Goal: Find contact information: Find contact information

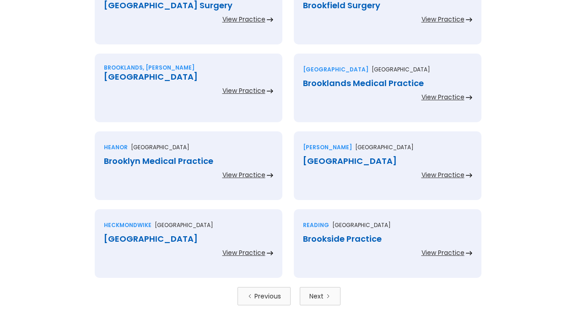
scroll to position [2049, 0]
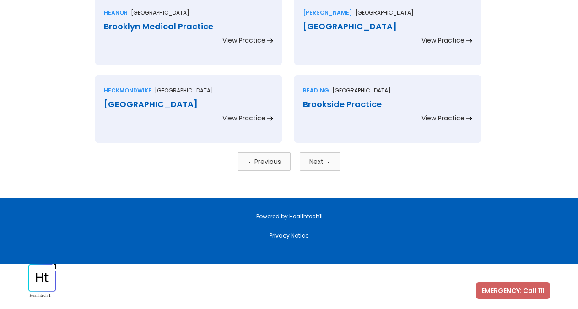
click at [323, 161] on div "Next" at bounding box center [316, 161] width 14 height 9
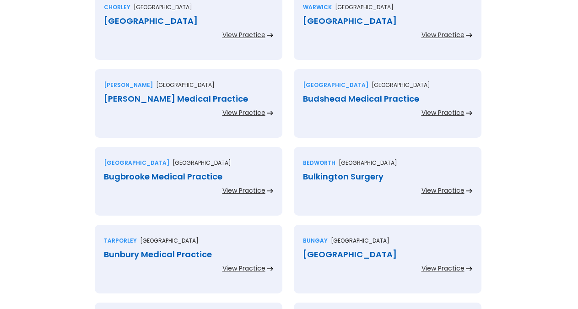
scroll to position [2049, 0]
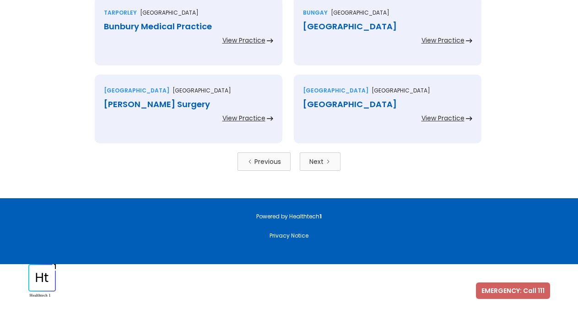
click at [323, 160] on div "Next" at bounding box center [316, 161] width 14 height 9
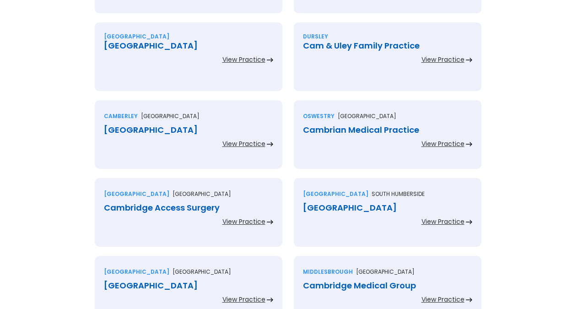
scroll to position [2049, 0]
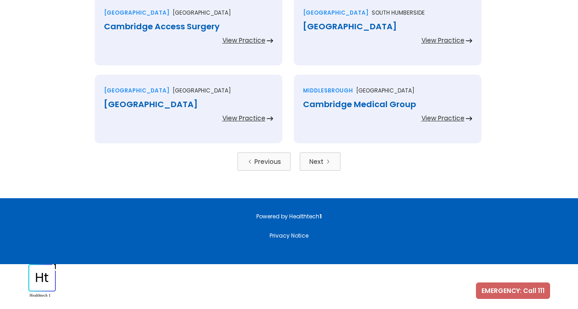
click at [323, 160] on div "Next" at bounding box center [316, 161] width 14 height 9
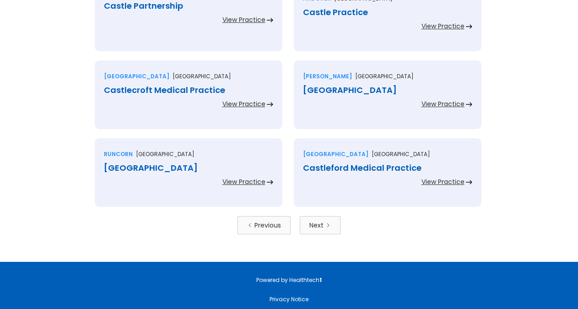
scroll to position [2049, 0]
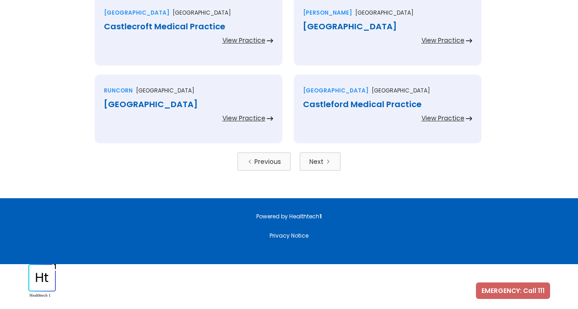
click at [265, 159] on div "Previous" at bounding box center [267, 161] width 27 height 9
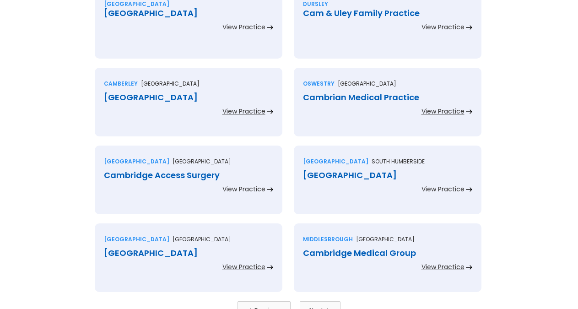
scroll to position [1914, 0]
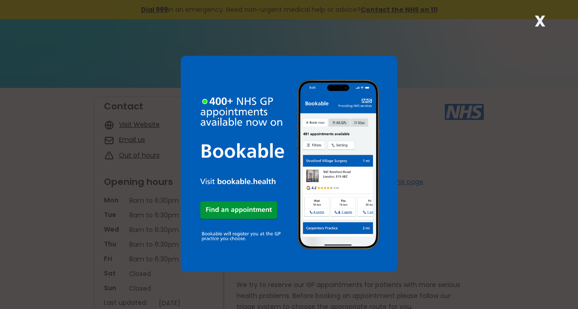
click at [544, 22] on strong "X" at bounding box center [540, 21] width 11 height 22
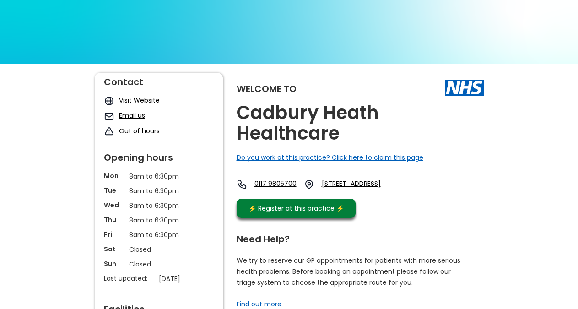
scroll to position [47, 0]
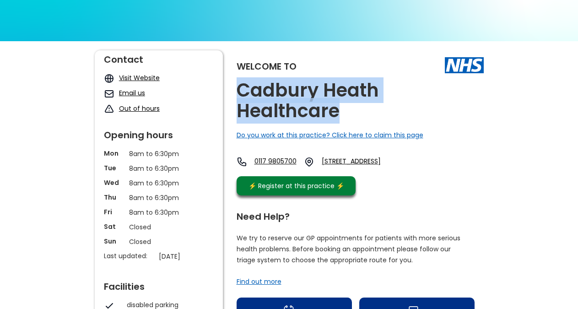
copy h2 "Cadbury Heath Healthcare"
drag, startPoint x: 355, startPoint y: 114, endPoint x: 240, endPoint y: 93, distance: 116.7
click at [240, 93] on h2 "Cadbury Heath Healthcare" at bounding box center [360, 100] width 247 height 41
drag, startPoint x: 449, startPoint y: 170, endPoint x: 433, endPoint y: 163, distance: 17.3
click at [406, 163] on div "0117 9805700 [STREET_ADDRESS]" at bounding box center [321, 164] width 169 height 15
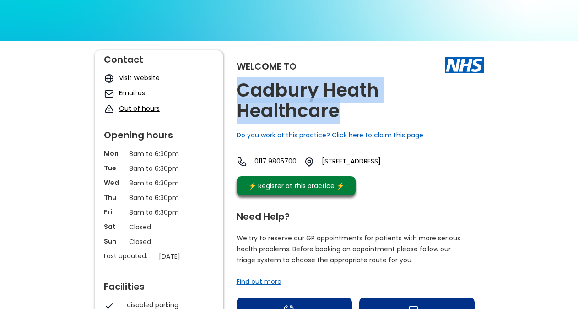
drag, startPoint x: 450, startPoint y: 176, endPoint x: 452, endPoint y: 171, distance: 5.4
click at [452, 171] on div "Welcome to Cadbury Heath Healthcare Do you work at this practice? Click here to…" at bounding box center [360, 125] width 247 height 150
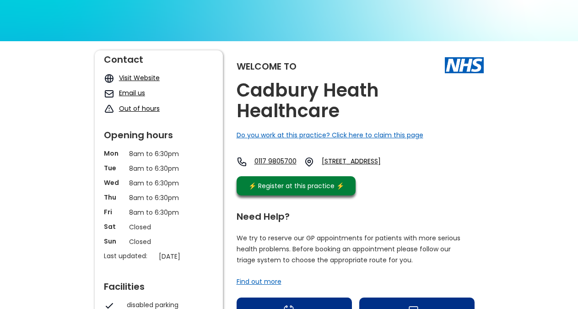
click at [453, 172] on div "Welcome to Cadbury Heath Healthcare Do you work at this practice? Click here to…" at bounding box center [360, 125] width 247 height 150
copy link "Bs30 8hs"
drag, startPoint x: 453, startPoint y: 168, endPoint x: 424, endPoint y: 168, distance: 28.9
click at [406, 168] on div "0117 9805700 Parkwall Road, Bristol, Bs30 8hs, England" at bounding box center [321, 164] width 169 height 15
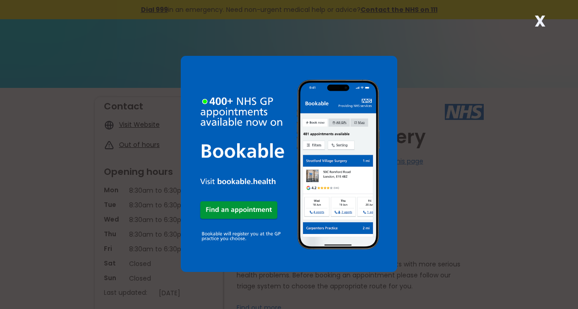
click at [540, 23] on strong "X" at bounding box center [540, 21] width 11 height 22
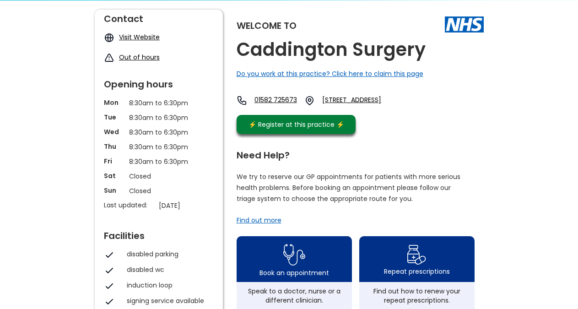
scroll to position [93, 0]
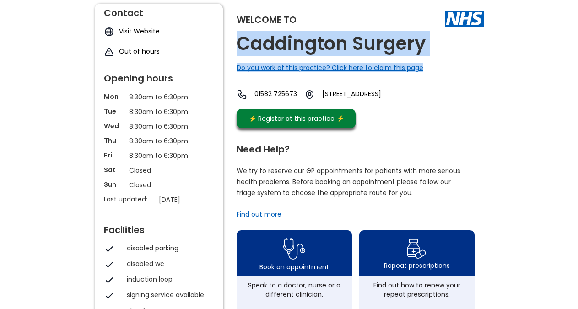
drag, startPoint x: 437, startPoint y: 49, endPoint x: 242, endPoint y: 48, distance: 195.5
click at [242, 48] on div "Welcome to Caddington Surgery Do you work at this practice? Click here to claim…" at bounding box center [360, 68] width 247 height 129
click at [291, 41] on h2 "Caddington Surgery" at bounding box center [331, 43] width 189 height 21
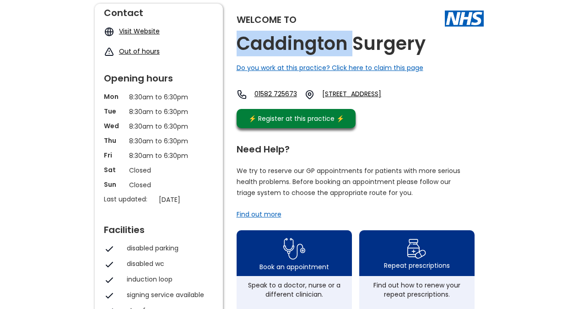
click at [291, 41] on h2 "Caddington Surgery" at bounding box center [331, 43] width 189 height 21
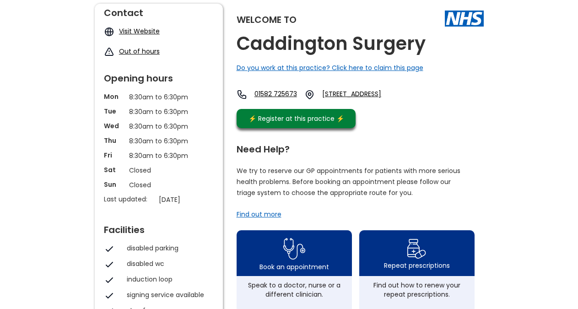
click at [291, 41] on h2 "Caddington Surgery" at bounding box center [331, 43] width 189 height 21
copy link "Lu1 4ee"
drag, startPoint x: 420, startPoint y: 108, endPoint x: 399, endPoint y: 106, distance: 21.7
click at [399, 104] on div "01582 725673 33 Manor Road, Caddington, Luton, Bedfordshire, Lu1 4ee, England" at bounding box center [322, 96] width 171 height 15
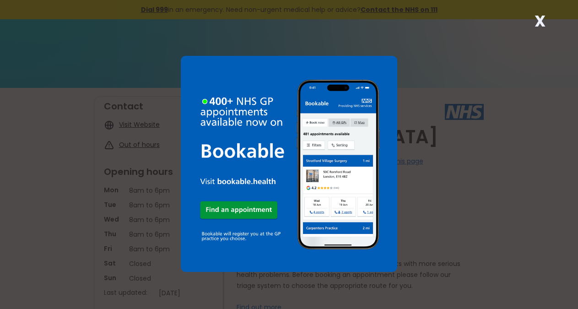
click at [539, 22] on strong "X" at bounding box center [540, 21] width 11 height 22
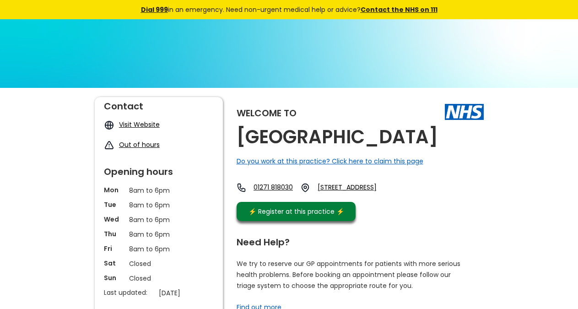
copy div "Caen Medical Centre"
drag, startPoint x: 440, startPoint y: 137, endPoint x: 431, endPoint y: 144, distance: 11.1
click at [431, 144] on div "Welcome to Caen Medical Centre Do you work at this practice? Click here to clai…" at bounding box center [360, 161] width 247 height 129
copy link "Ex33 1lr,"
drag, startPoint x: 450, startPoint y: 175, endPoint x: 476, endPoint y: 190, distance: 30.5
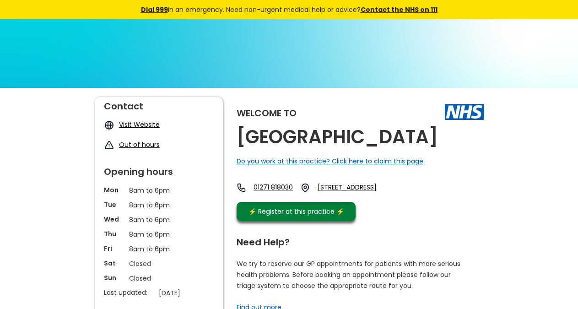
click at [476, 190] on div "Welcome to Caen Medical Centre Do you work at this practice? Click here to clai…" at bounding box center [360, 161] width 247 height 129
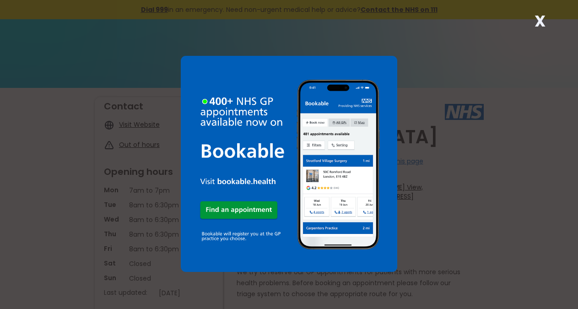
click at [538, 21] on strong "X" at bounding box center [540, 21] width 11 height 22
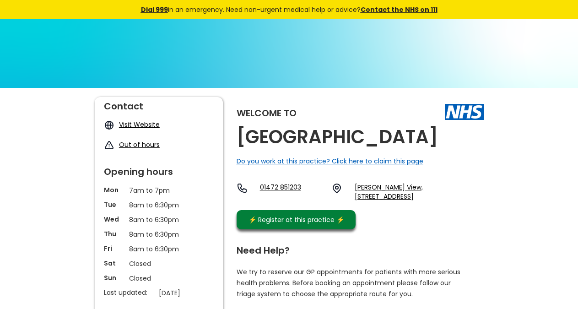
copy div "[GEOGRAPHIC_DATA]"
drag, startPoint x: 448, startPoint y: 128, endPoint x: 433, endPoint y: 142, distance: 20.7
click at [433, 142] on div "Welcome to [GEOGRAPHIC_DATA] Do you work at this practice? Click here to claim …" at bounding box center [360, 165] width 247 height 137
copy link "Ln7 6nx"
drag, startPoint x: 418, startPoint y: 203, endPoint x: 383, endPoint y: 119, distance: 90.7
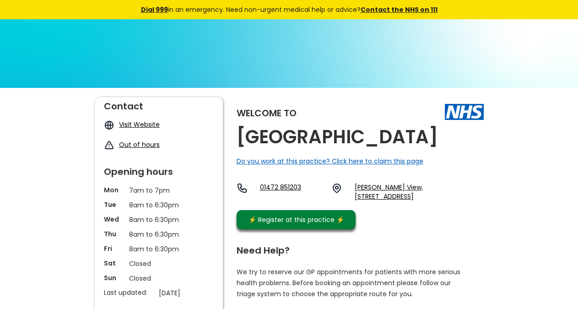
click at [394, 200] on div "01472 [STREET_ADDRESS][PERSON_NAME]" at bounding box center [360, 194] width 247 height 23
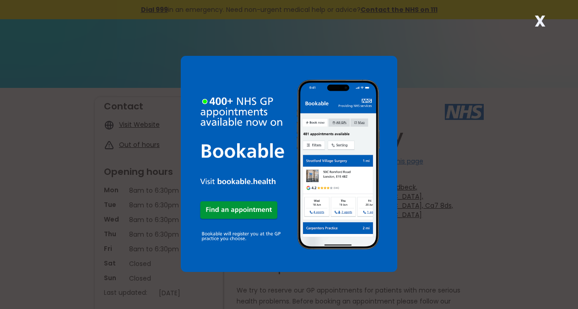
click at [538, 19] on strong "X" at bounding box center [540, 21] width 11 height 22
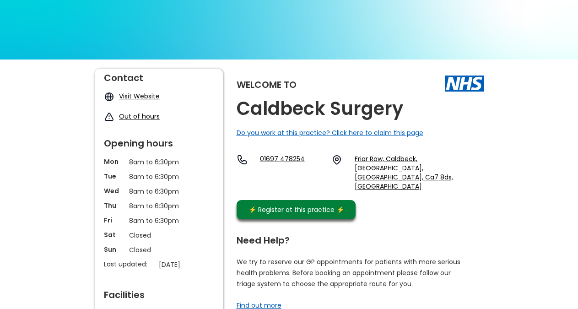
scroll to position [47, 0]
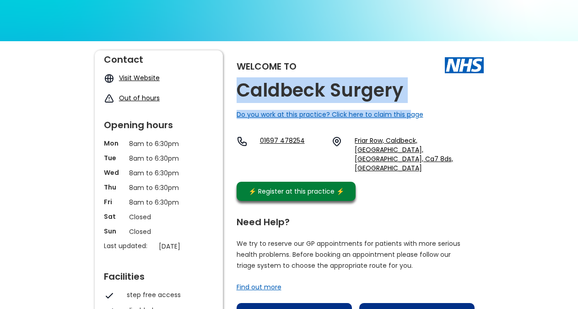
drag, startPoint x: 409, startPoint y: 96, endPoint x: 230, endPoint y: 92, distance: 179.0
click at [275, 89] on h2 "Caldbeck Surgery" at bounding box center [320, 90] width 167 height 21
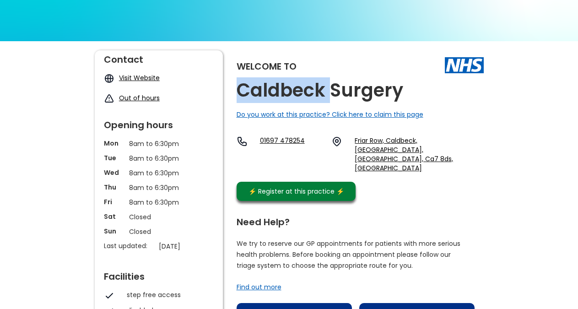
click at [275, 89] on h2 "Caldbeck Surgery" at bounding box center [320, 90] width 167 height 21
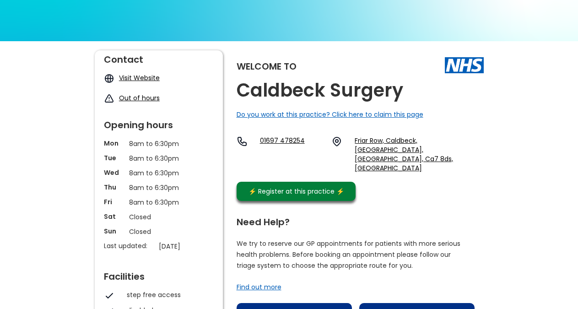
click at [275, 89] on h2 "Caldbeck Surgery" at bounding box center [320, 90] width 167 height 21
copy link "Ca7 8ds"
drag, startPoint x: 382, startPoint y: 158, endPoint x: 350, endPoint y: 147, distance: 33.7
click at [350, 147] on div "01697 478254 Friar Row, Caldbeck, Wigton, Cumbria, Ca7 8ds, England" at bounding box center [360, 156] width 247 height 41
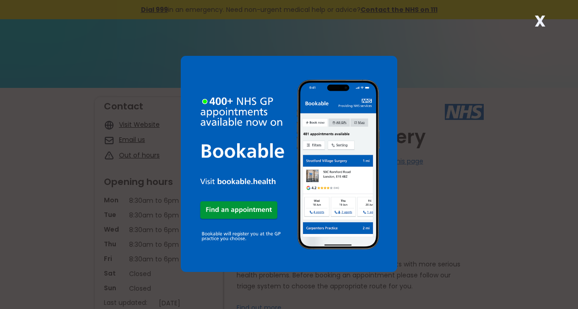
click at [536, 20] on strong "X" at bounding box center [540, 21] width 11 height 22
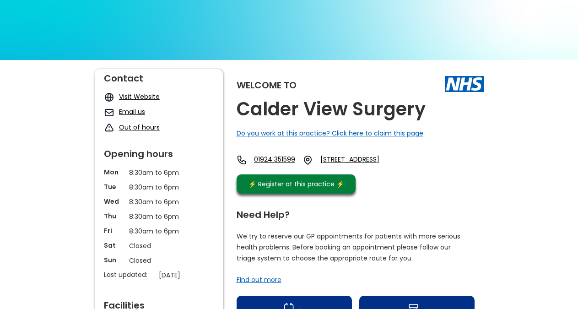
scroll to position [47, 0]
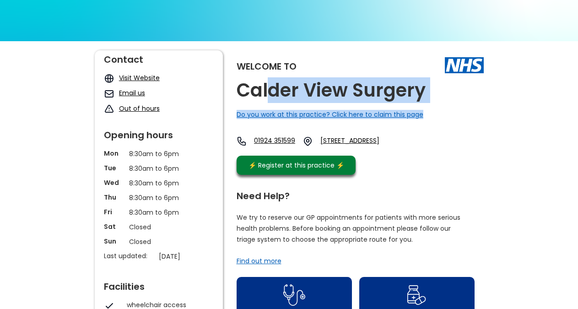
drag, startPoint x: 441, startPoint y: 97, endPoint x: 270, endPoint y: 98, distance: 171.7
click at [270, 98] on div "Welcome to Calder View Surgery Do you work at this practice? Click here to clai…" at bounding box center [360, 114] width 247 height 129
click at [325, 97] on h2 "Calder View Surgery" at bounding box center [331, 90] width 189 height 21
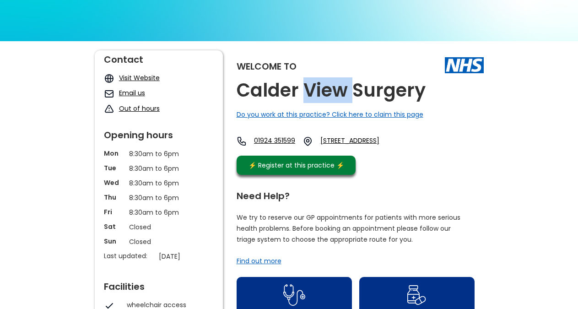
click at [325, 97] on h2 "Calder View Surgery" at bounding box center [331, 90] width 189 height 21
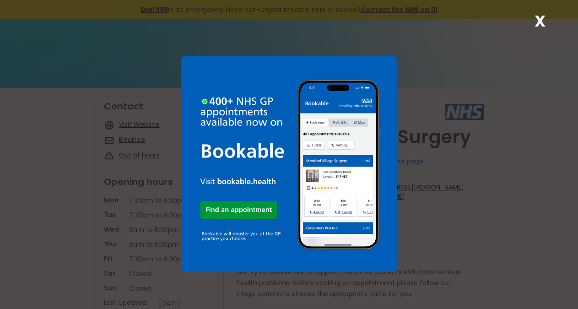
click at [542, 18] on strong "X" at bounding box center [540, 21] width 11 height 22
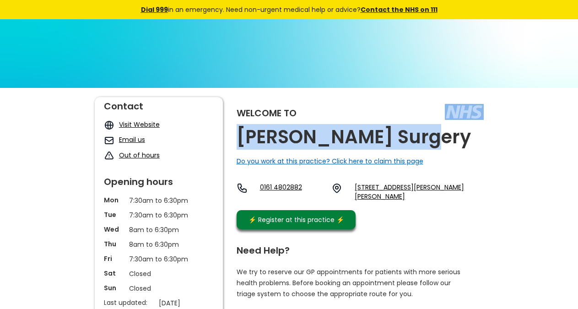
copy div "Cale Green Surgery"
drag, startPoint x: 426, startPoint y: 138, endPoint x: 415, endPoint y: 139, distance: 11.1
click at [415, 139] on div "Welcome to Cale Green Surgery Do you work at this practice? Click here to claim…" at bounding box center [360, 165] width 247 height 137
copy link "Sk3 8je, E"
drag, startPoint x: 414, startPoint y: 205, endPoint x: 387, endPoint y: 203, distance: 26.6
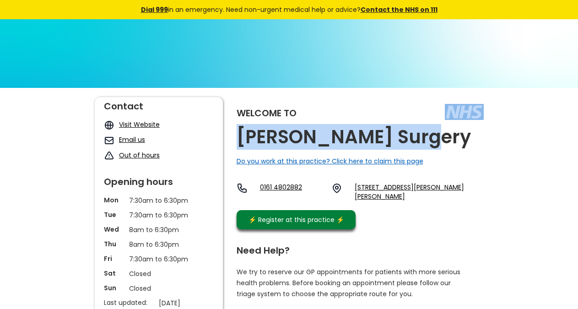
click at [387, 203] on div "0161 4802882 20 Meyer Street, Cale Green, Stockport, Cheshire, Sk3 8je, England" at bounding box center [360, 194] width 247 height 23
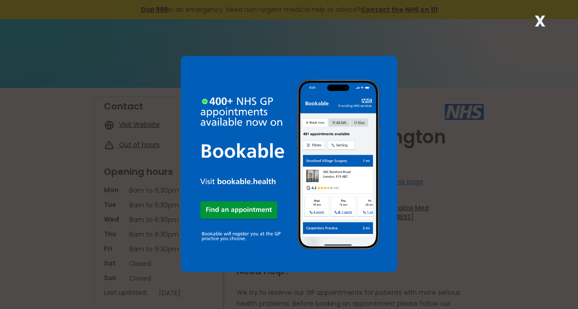
click at [541, 19] on strong "X" at bounding box center [540, 21] width 11 height 22
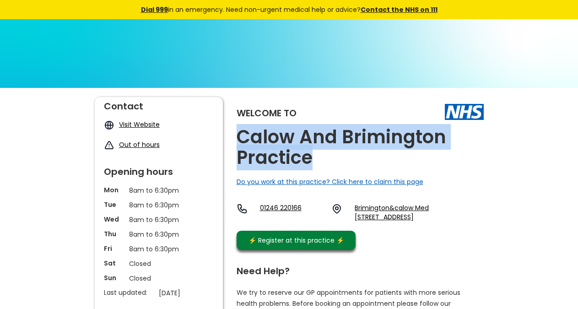
copy h2 "Calow And Brimington Practice"
drag, startPoint x: 350, startPoint y: 153, endPoint x: 239, endPoint y: 142, distance: 111.8
click at [239, 142] on h2 "Calow And Brimington Practice" at bounding box center [360, 147] width 247 height 41
copy link "S43 1dd"
drag, startPoint x: 415, startPoint y: 234, endPoint x: 393, endPoint y: 230, distance: 22.9
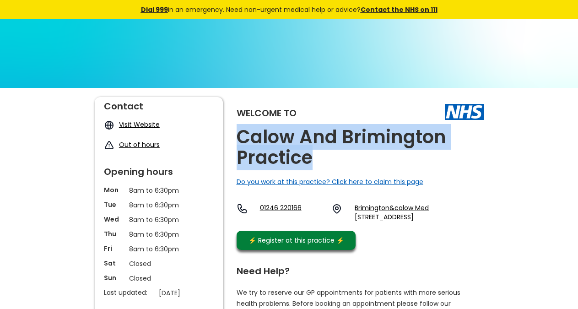
click at [393, 226] on div "01246 220166 Brimington&calow Med Prac, [STREET_ADDRESS]" at bounding box center [360, 214] width 247 height 23
